Goal: Leave review/rating: Leave review/rating

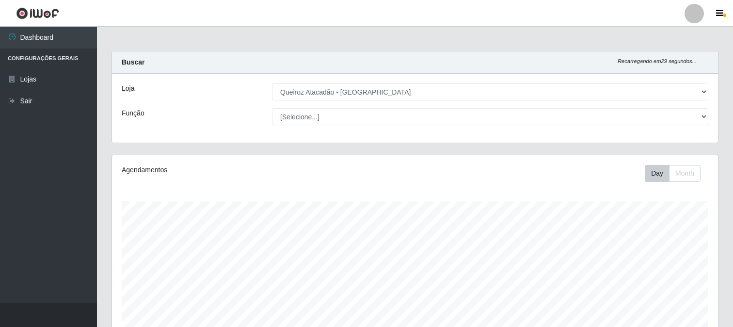
select select "464"
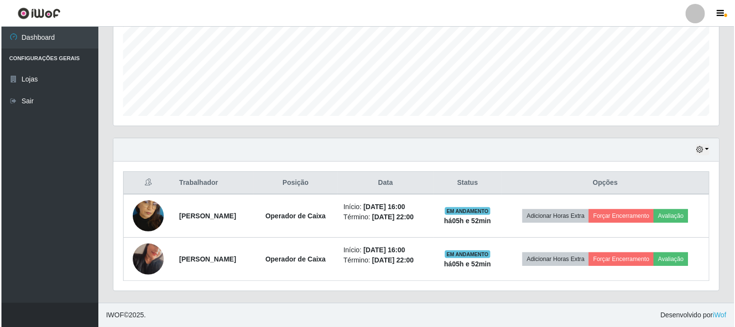
scroll to position [201, 606]
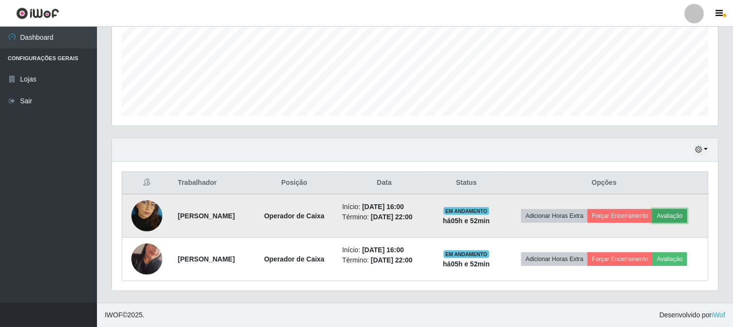
click at [681, 216] on button "Avaliação" at bounding box center [669, 216] width 34 height 14
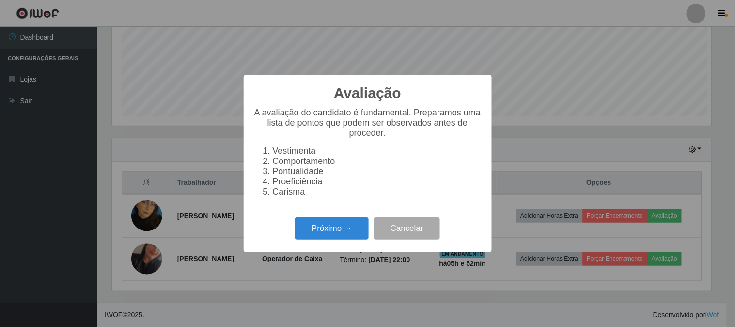
scroll to position [201, 600]
click at [355, 236] on button "Próximo →" at bounding box center [332, 228] width 74 height 23
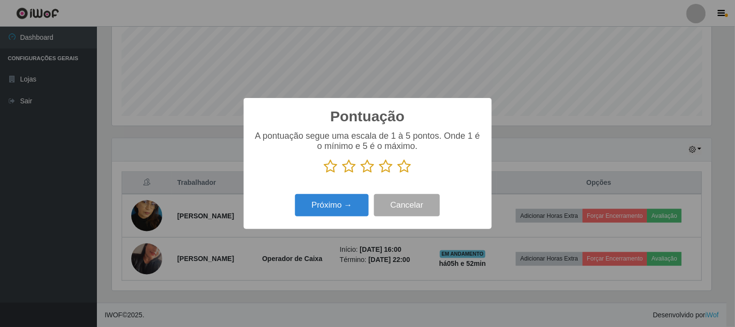
click at [406, 170] on icon at bounding box center [405, 166] width 14 height 15
click at [398, 174] on input "radio" at bounding box center [398, 174] width 0 height 0
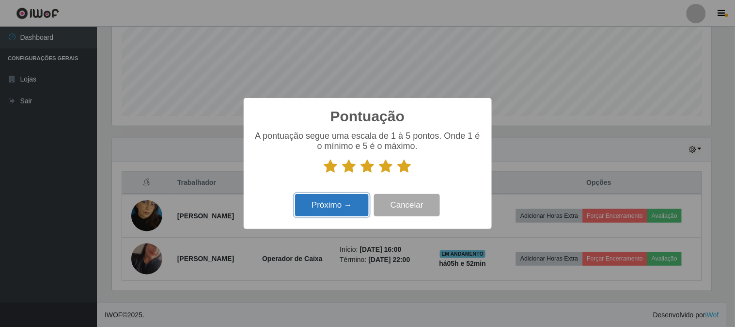
click at [336, 212] on button "Próximo →" at bounding box center [332, 205] width 74 height 23
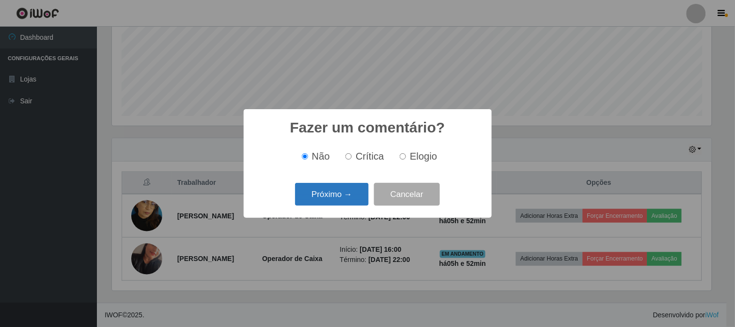
click at [349, 202] on button "Próximo →" at bounding box center [332, 194] width 74 height 23
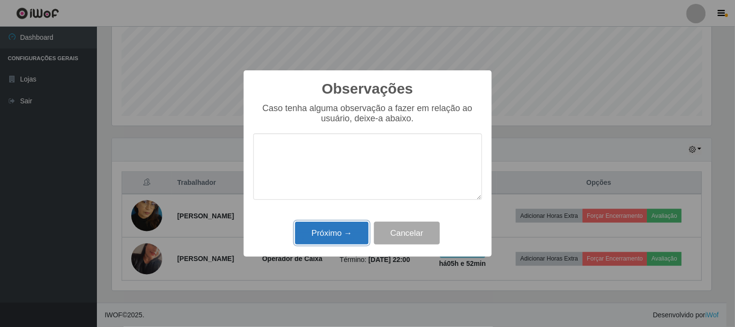
click at [351, 229] on button "Próximo →" at bounding box center [332, 233] width 74 height 23
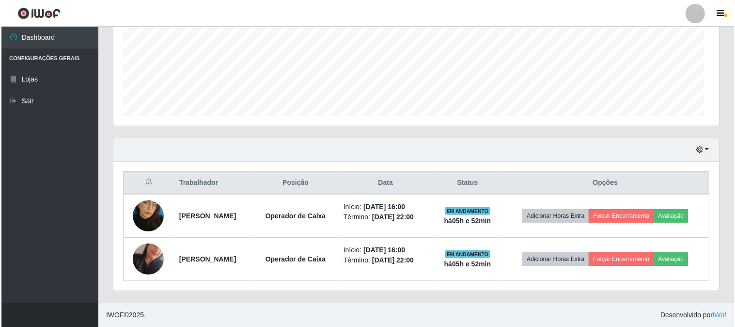
scroll to position [201, 606]
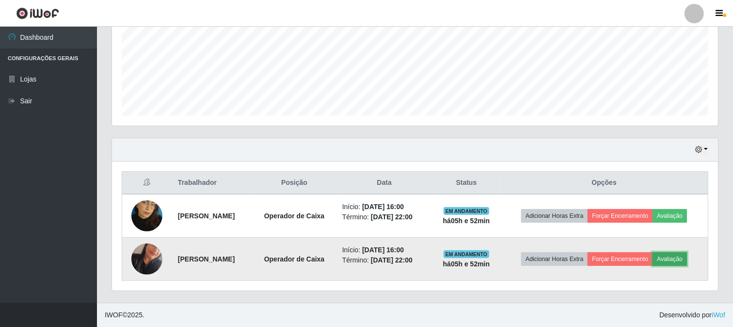
click at [678, 256] on button "Avaliação" at bounding box center [669, 259] width 34 height 14
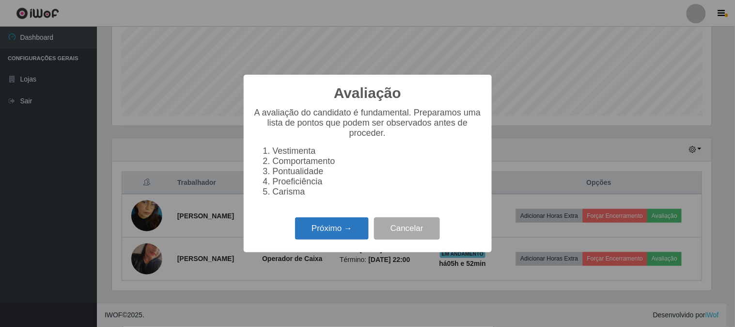
click at [333, 232] on button "Próximo →" at bounding box center [332, 228] width 74 height 23
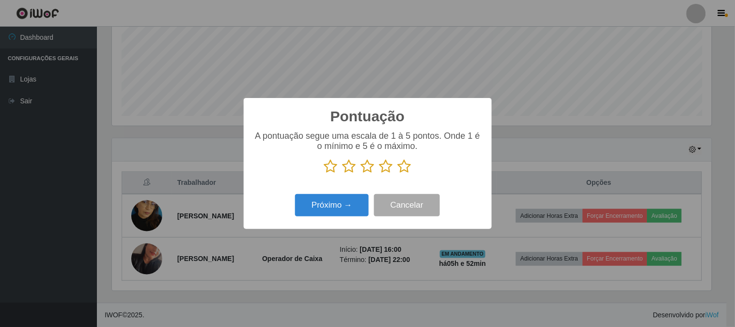
click at [409, 163] on icon at bounding box center [405, 166] width 14 height 15
click at [398, 174] on input "radio" at bounding box center [398, 174] width 0 height 0
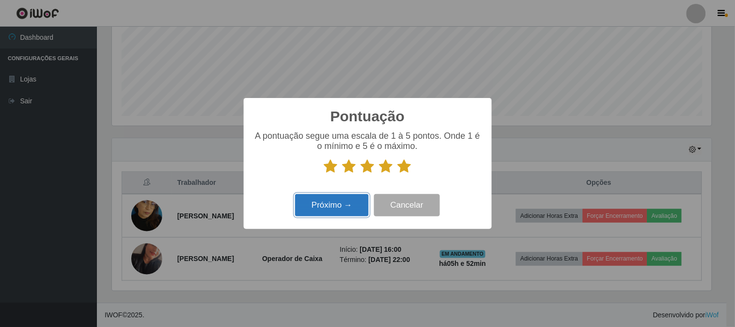
click at [332, 214] on button "Próximo →" at bounding box center [332, 205] width 74 height 23
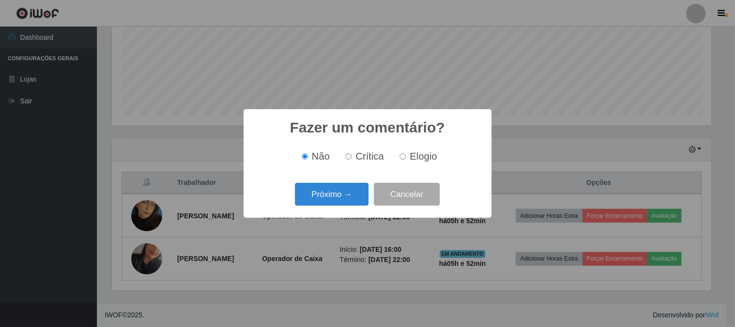
click at [333, 211] on div "Fazer um comentário? × Não Crítica Elogio Próximo → Cancelar" at bounding box center [368, 163] width 248 height 109
click at [341, 197] on button "Próximo →" at bounding box center [332, 194] width 74 height 23
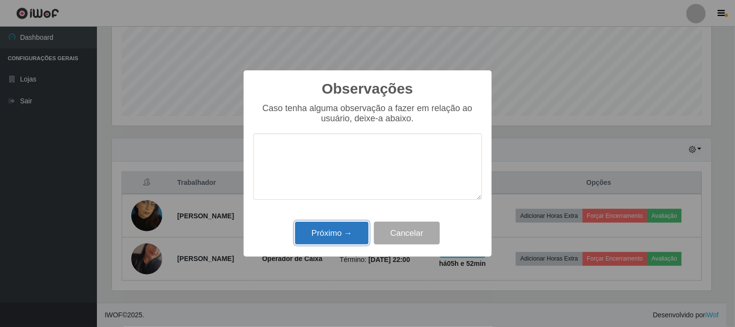
click at [346, 235] on button "Próximo →" at bounding box center [332, 233] width 74 height 23
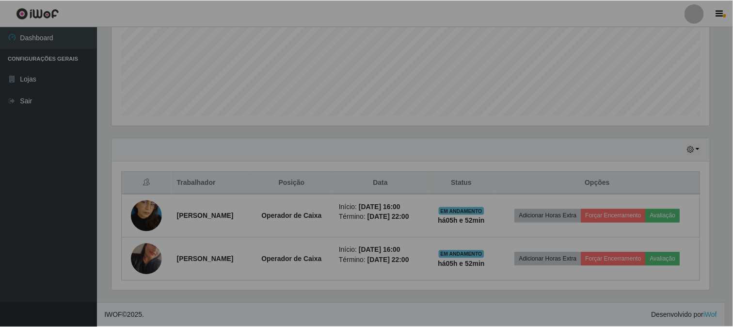
scroll to position [201, 606]
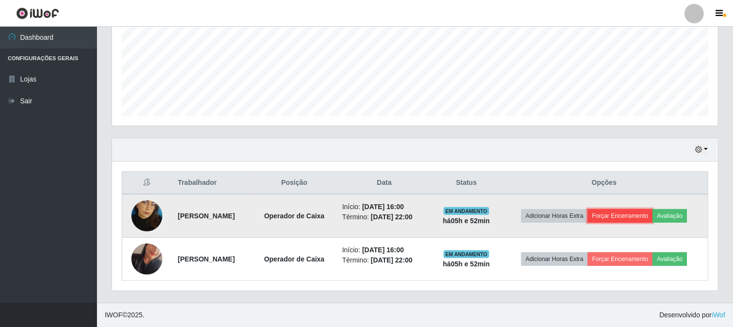
click at [626, 221] on button "Forçar Encerramento" at bounding box center [619, 216] width 65 height 14
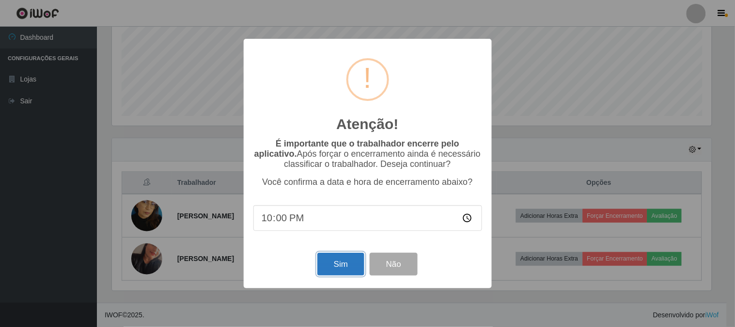
click at [337, 263] on button "Sim" at bounding box center [340, 264] width 47 height 23
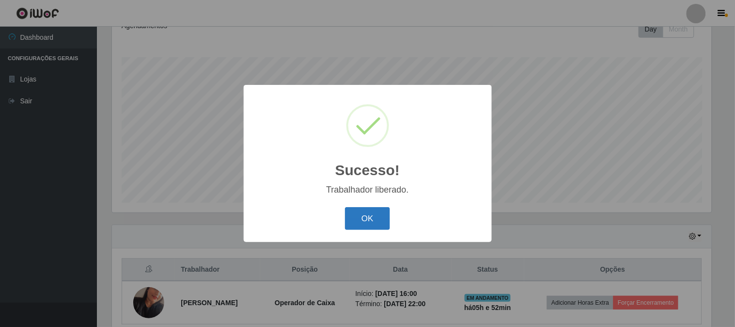
click at [385, 216] on button "OK" at bounding box center [367, 218] width 45 height 23
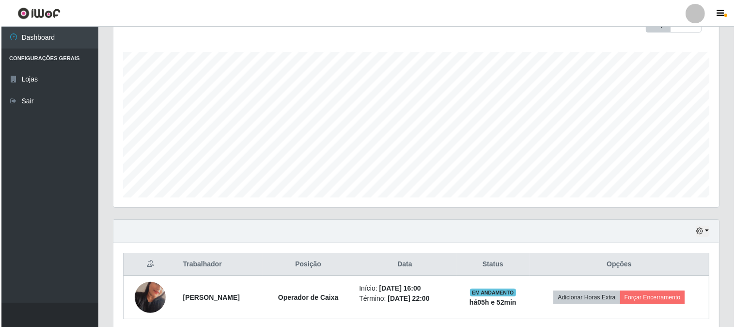
scroll to position [187, 0]
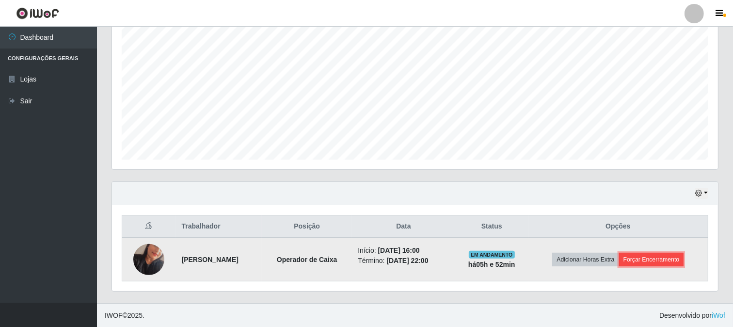
click at [639, 258] on button "Forçar Encerramento" at bounding box center [651, 260] width 65 height 14
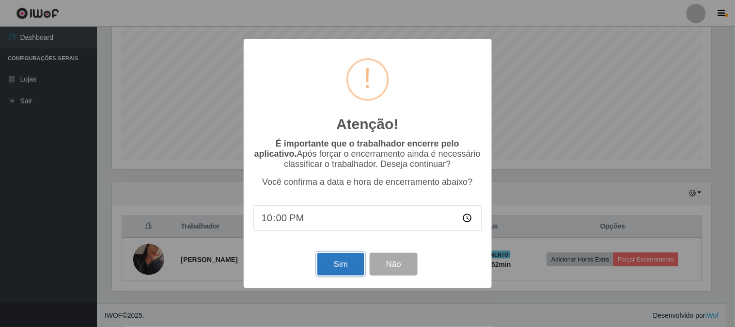
click at [336, 259] on button "Sim" at bounding box center [340, 264] width 47 height 23
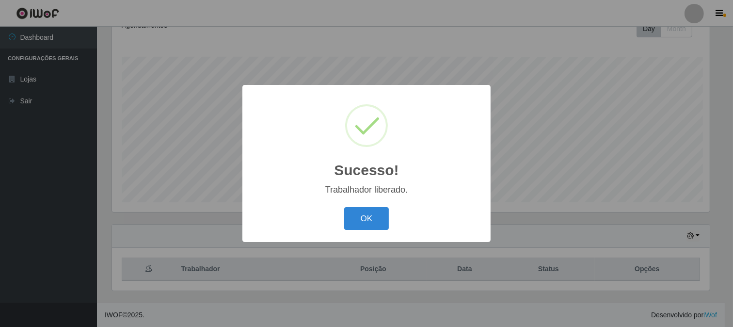
scroll to position [0, 0]
click at [365, 217] on button "OK" at bounding box center [367, 218] width 45 height 23
